Goal: Information Seeking & Learning: Learn about a topic

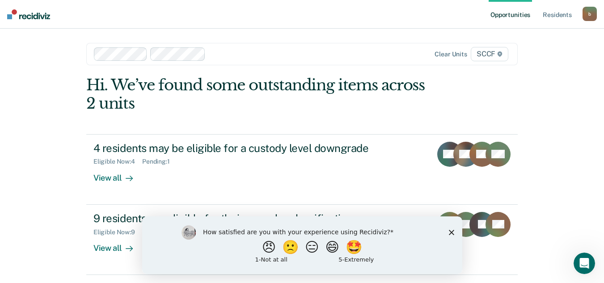
scroll to position [28, 0]
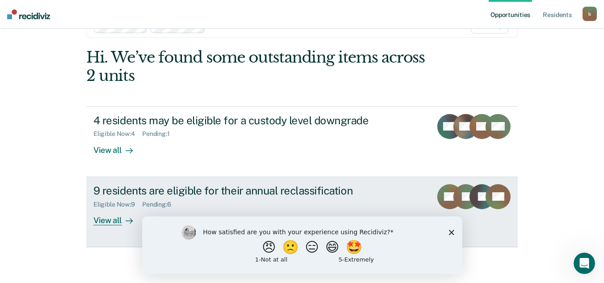
click at [102, 219] on div "View all" at bounding box center [118, 216] width 50 height 17
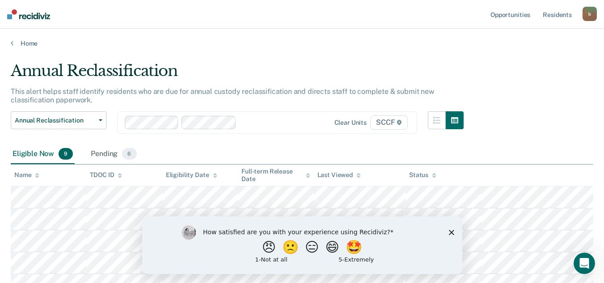
click at [451, 230] on icon "Close survey" at bounding box center [450, 231] width 5 height 5
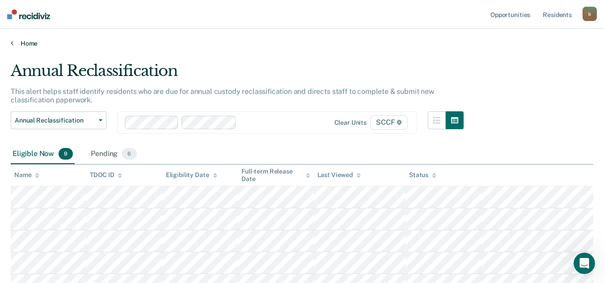
click at [13, 43] on icon at bounding box center [12, 42] width 3 height 7
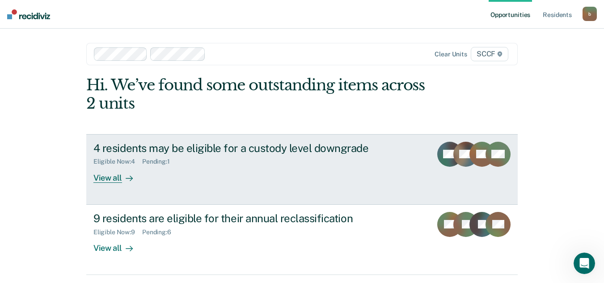
click at [103, 177] on div "View all" at bounding box center [118, 173] width 50 height 17
